Goal: Find specific page/section: Find specific page/section

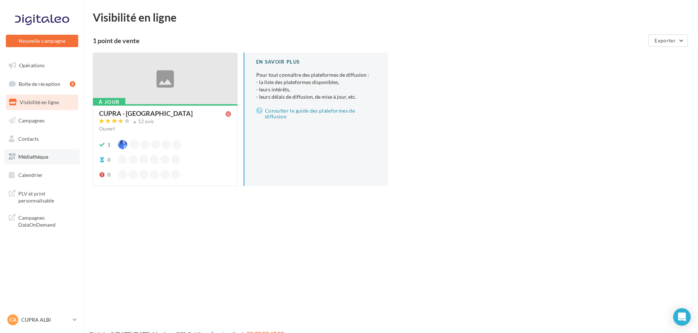
click at [40, 157] on span "Médiathèque" at bounding box center [33, 156] width 30 height 6
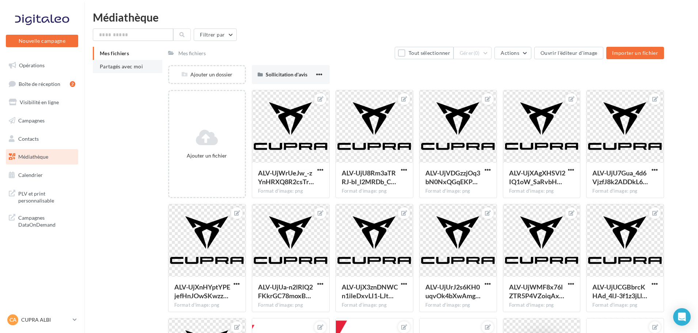
click at [126, 68] on span "Partagés avec moi" at bounding box center [121, 66] width 43 height 6
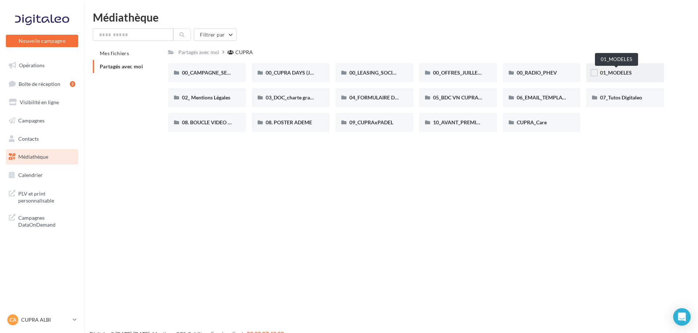
click at [630, 74] on span "01_MODELES" at bounding box center [616, 72] width 32 height 6
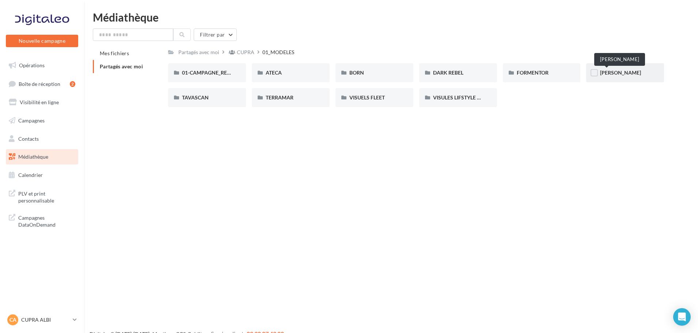
click at [603, 71] on span "LEON" at bounding box center [620, 72] width 41 height 6
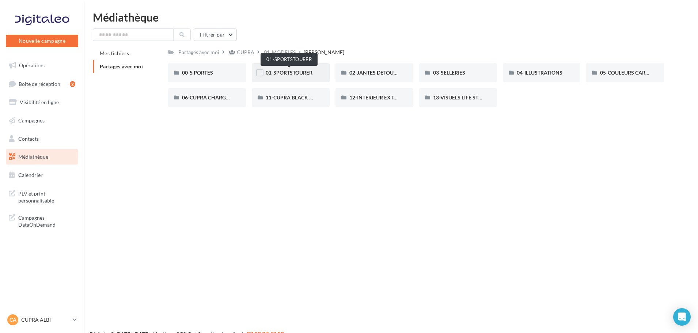
click at [290, 72] on span "01-SPORTSTOURER" at bounding box center [289, 72] width 47 height 6
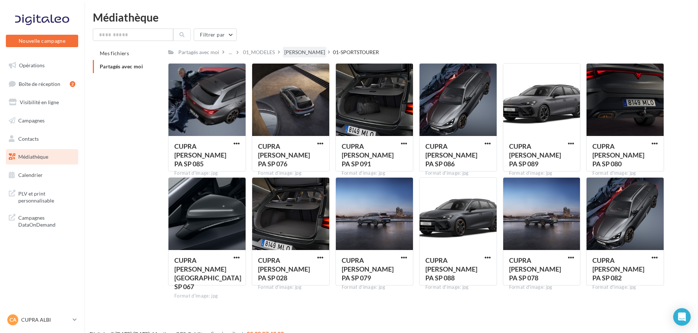
click at [290, 52] on div "LEON" at bounding box center [304, 52] width 41 height 7
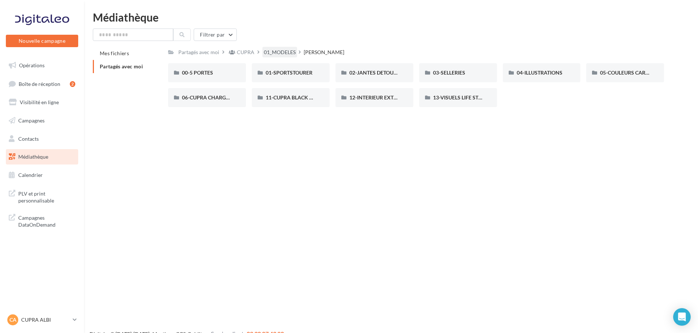
click at [288, 50] on div "01_MODELES" at bounding box center [280, 52] width 32 height 7
click at [273, 72] on span "ATECA" at bounding box center [274, 72] width 16 height 6
